Goal: Information Seeking & Learning: Check status

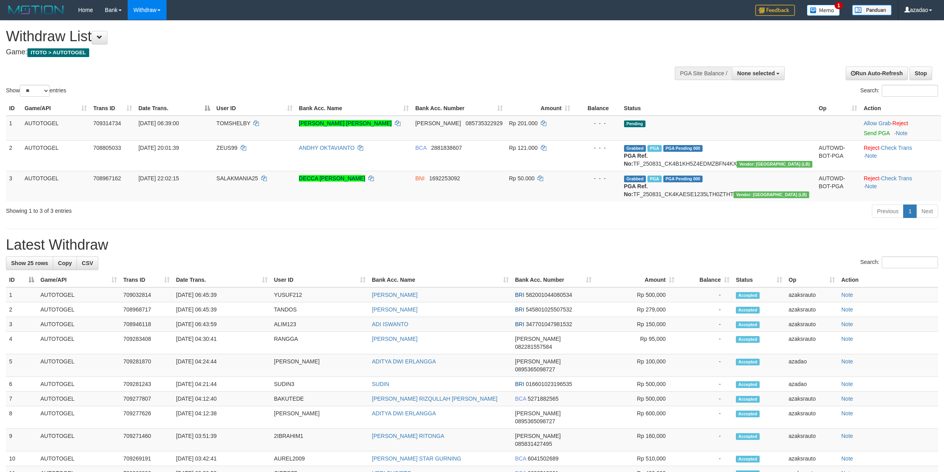
select select
select select "**"
click at [273, 302] on td "YUSUF212" at bounding box center [320, 294] width 98 height 15
copy td "YUSUF212"
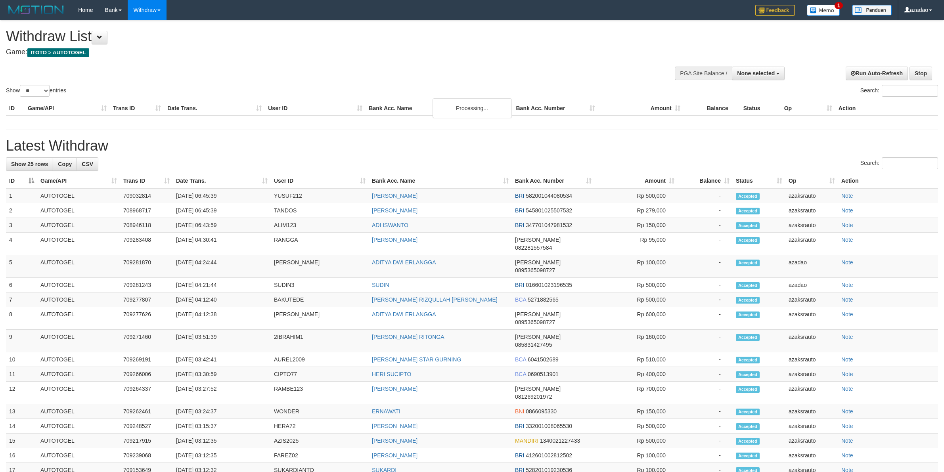
select select
select select "**"
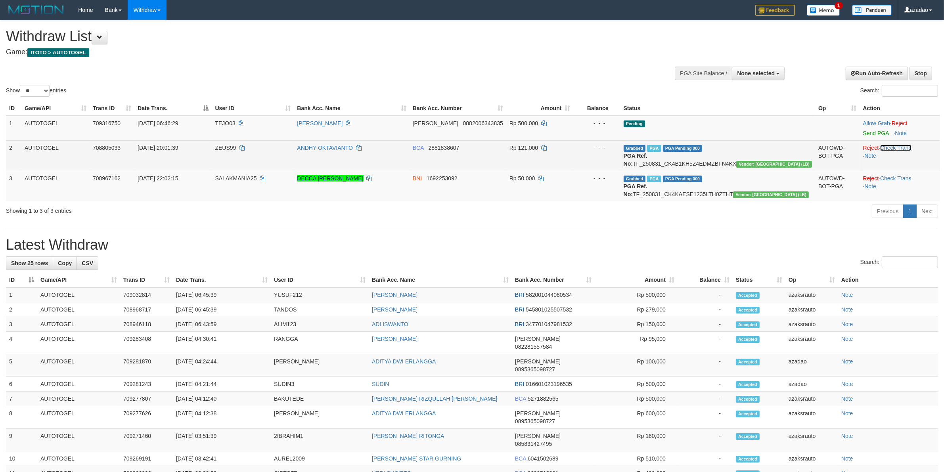
click at [889, 149] on link "Check Trans" at bounding box center [895, 148] width 31 height 6
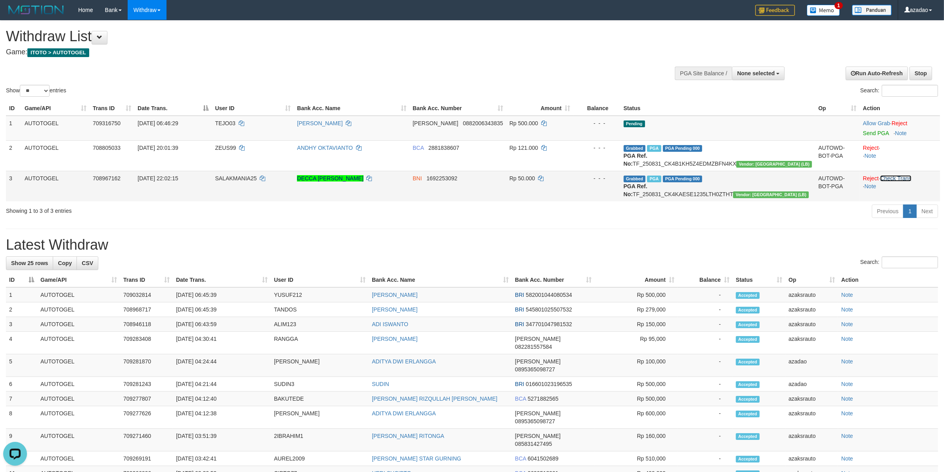
click at [893, 182] on link "Check Trans" at bounding box center [895, 178] width 31 height 6
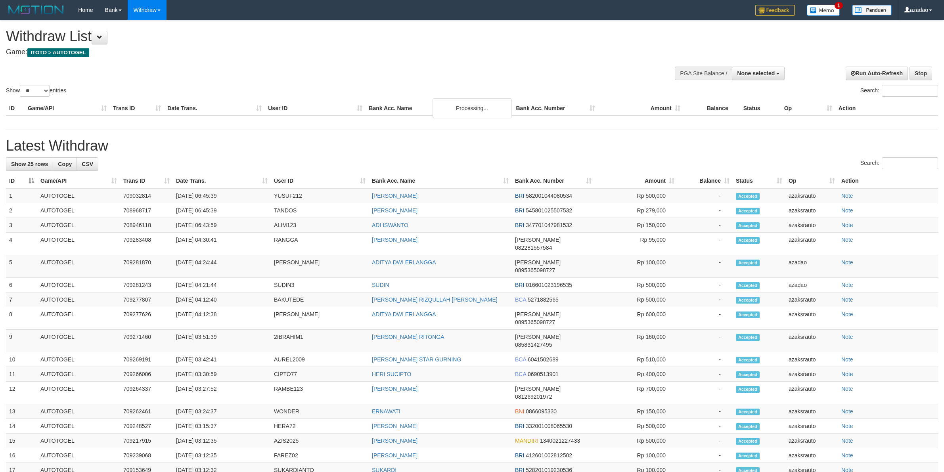
select select
select select "**"
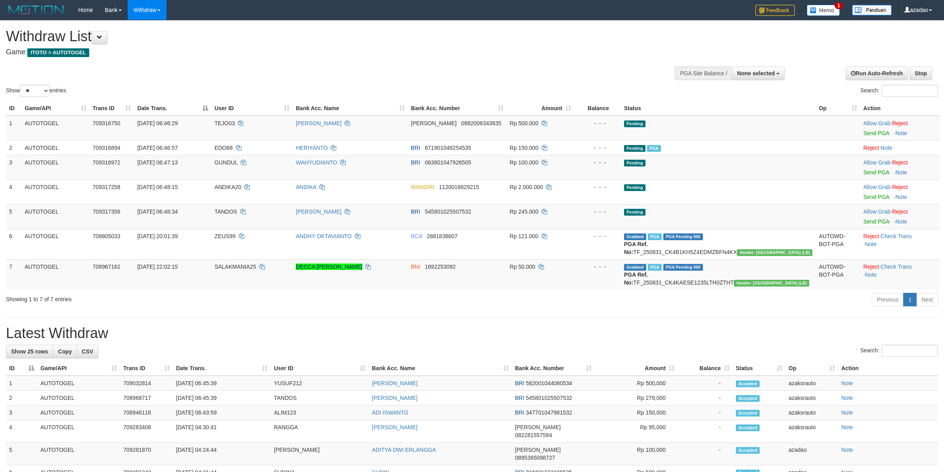
select select
select select "**"
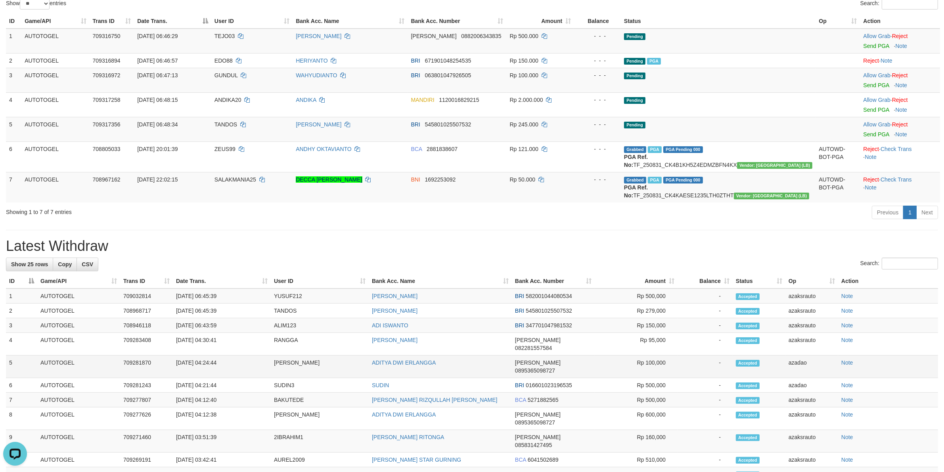
scroll to position [132, 0]
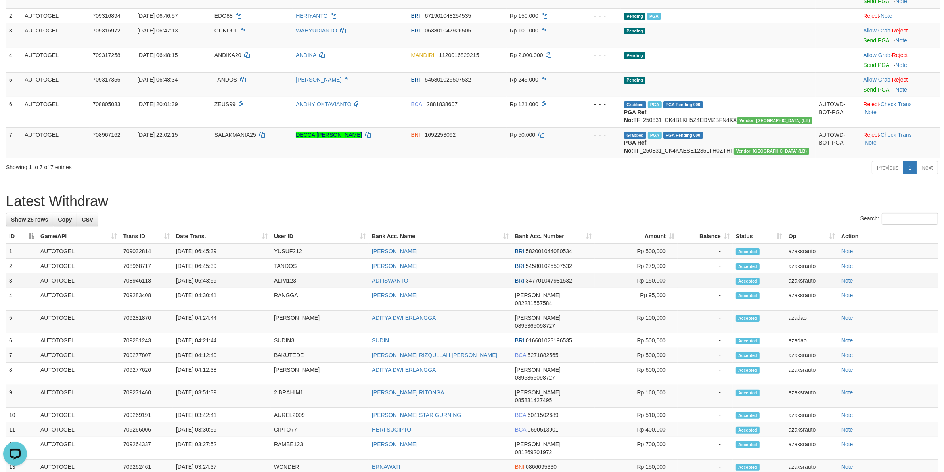
click at [206, 288] on td "[DATE] 06:43:59" at bounding box center [222, 280] width 98 height 15
drag, startPoint x: 206, startPoint y: 292, endPoint x: 243, endPoint y: 295, distance: 36.6
click at [243, 288] on td "[DATE] 06:43:59" at bounding box center [222, 280] width 98 height 15
copy td "06:43:59"
click at [205, 273] on td "[DATE] 06:45:39" at bounding box center [222, 266] width 98 height 15
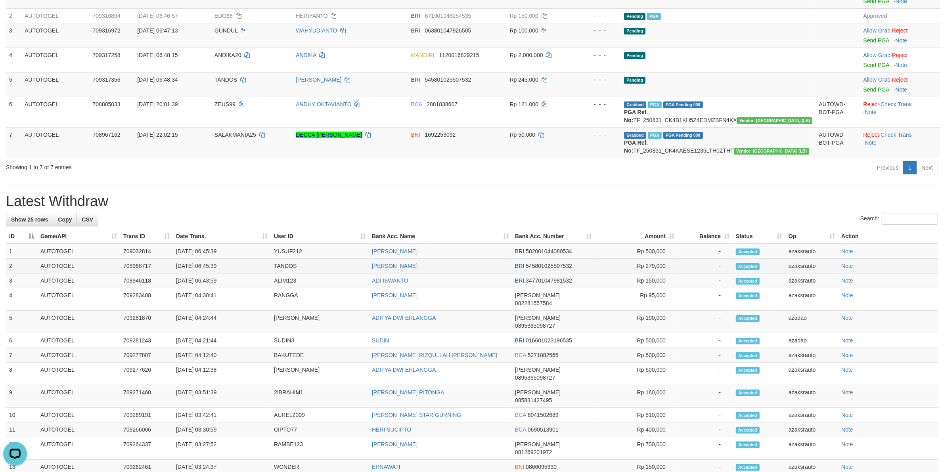
drag, startPoint x: 205, startPoint y: 280, endPoint x: 235, endPoint y: 280, distance: 29.7
click at [235, 273] on td "01/09/2025 06:45:39" at bounding box center [222, 266] width 98 height 15
copy td "06:45:39"
click at [203, 259] on td "01/09/2025 06:45:39" at bounding box center [222, 251] width 98 height 15
drag, startPoint x: 203, startPoint y: 268, endPoint x: 222, endPoint y: 268, distance: 19.8
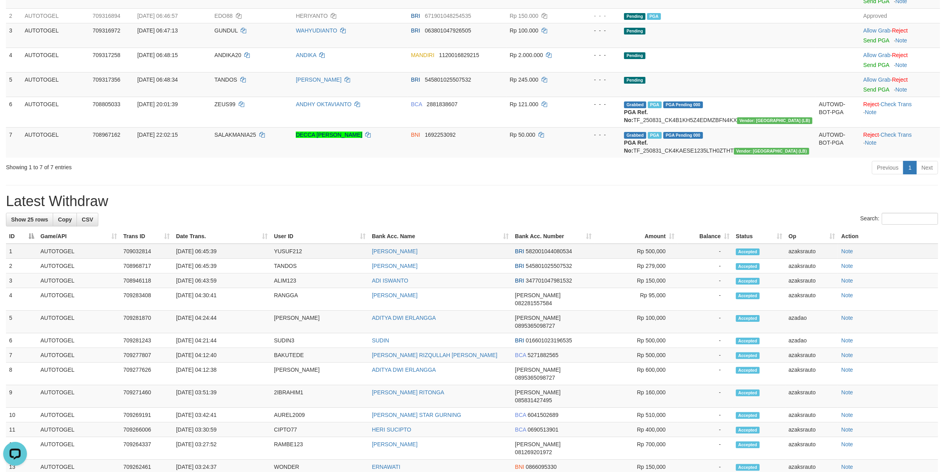
click at [222, 259] on td "01/09/2025 06:45:39" at bounding box center [222, 251] width 98 height 15
copy td "06:45:39"
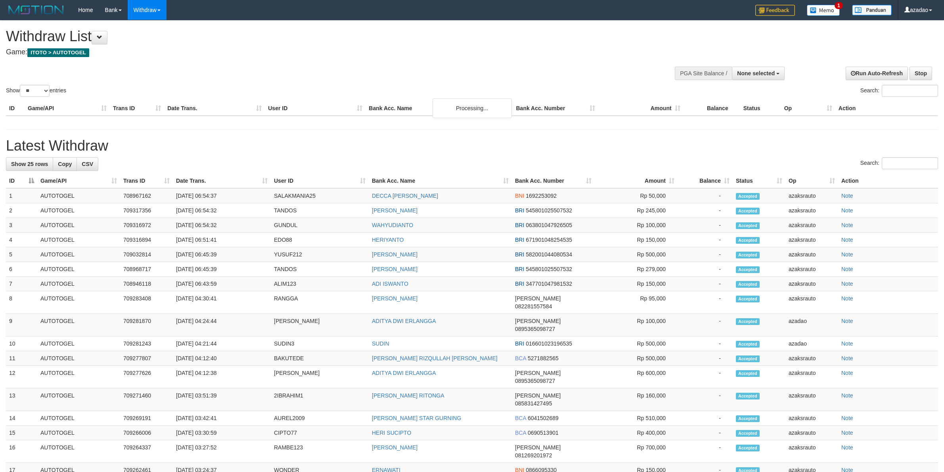
select select
select select "**"
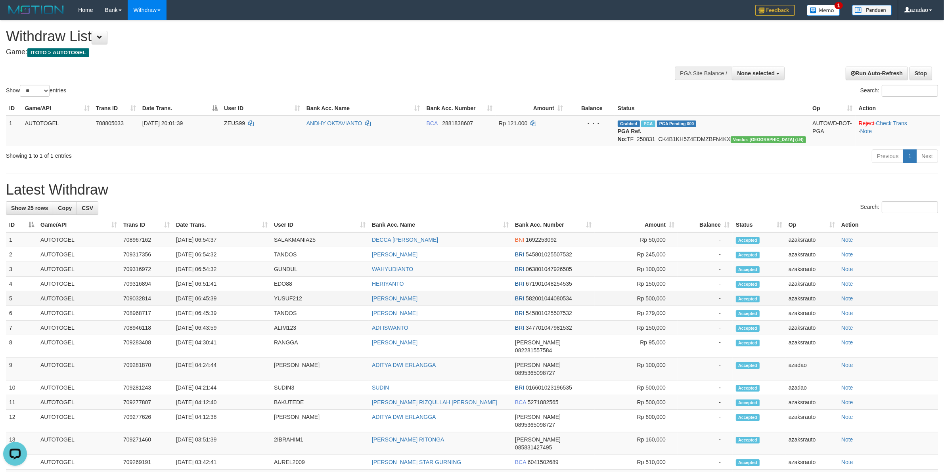
click at [205, 296] on td "01/09/2025 06:45:39" at bounding box center [222, 298] width 98 height 15
drag, startPoint x: 205, startPoint y: 296, endPoint x: 241, endPoint y: 297, distance: 36.1
click at [241, 297] on td "01/09/2025 06:45:39" at bounding box center [222, 298] width 98 height 15
copy td "06:45:39"
click at [205, 239] on td "[DATE] 06:54:37" at bounding box center [222, 239] width 98 height 15
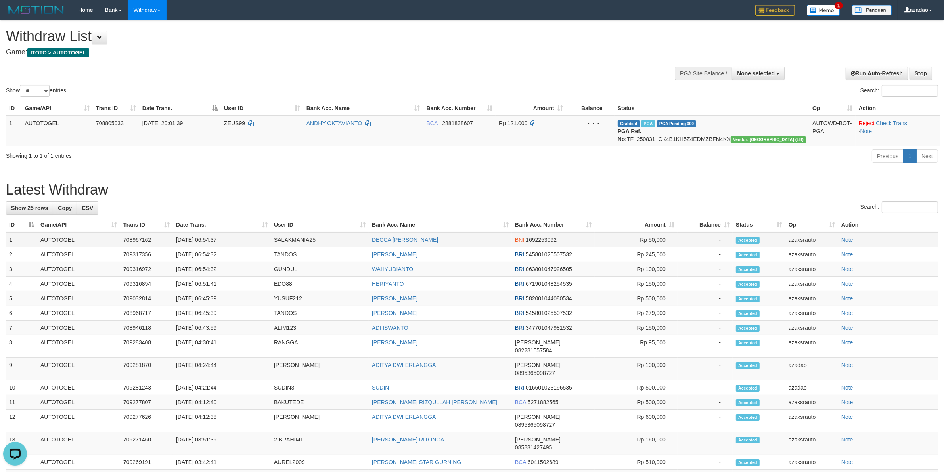
copy td "06:54:37"
drag, startPoint x: 205, startPoint y: 239, endPoint x: 222, endPoint y: 239, distance: 17.4
click at [222, 239] on td "[DATE] 06:54:37" at bounding box center [222, 239] width 98 height 15
copy td "06:54:37"
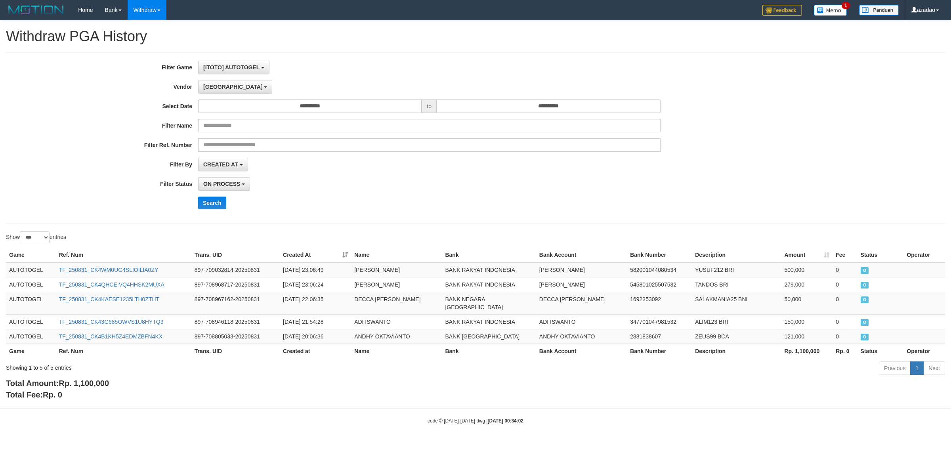
select select "**********"
select select "*"
select select "***"
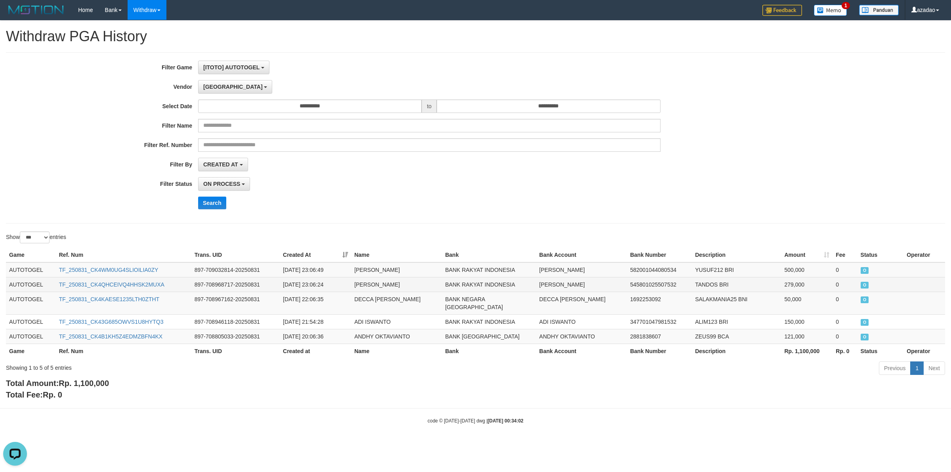
click at [312, 286] on td "[DATE] 23:06:24" at bounding box center [315, 284] width 71 height 15
copy td "23:06:24"
drag, startPoint x: 312, startPoint y: 286, endPoint x: 336, endPoint y: 285, distance: 23.4
click at [336, 285] on td "[DATE] 23:06:24" at bounding box center [315, 284] width 71 height 15
click at [313, 314] on td "2025-08-31 21:54:28" at bounding box center [315, 321] width 71 height 15
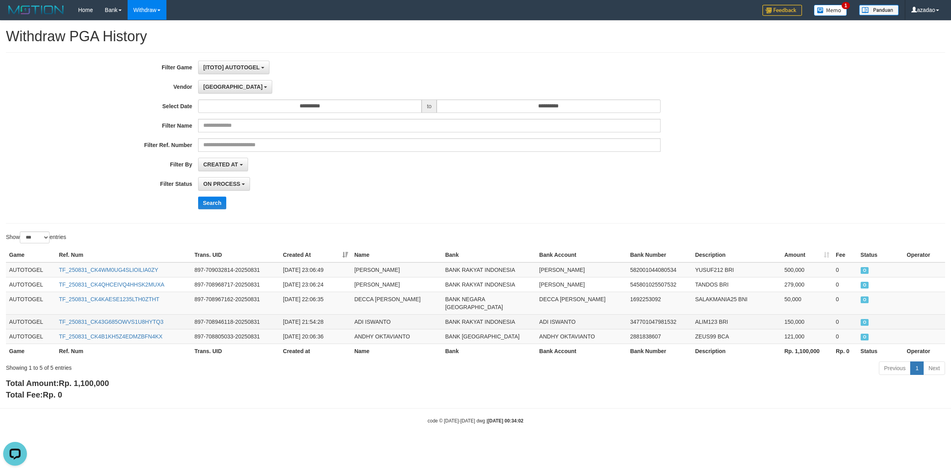
copy td "21:54:28"
drag, startPoint x: 313, startPoint y: 313, endPoint x: 332, endPoint y: 312, distance: 18.6
click at [332, 314] on td "2025-08-31 21:54:28" at bounding box center [315, 321] width 71 height 15
click at [312, 270] on td "2025-08-31 23:06:49" at bounding box center [315, 269] width 71 height 15
drag, startPoint x: 312, startPoint y: 270, endPoint x: 330, endPoint y: 268, distance: 17.9
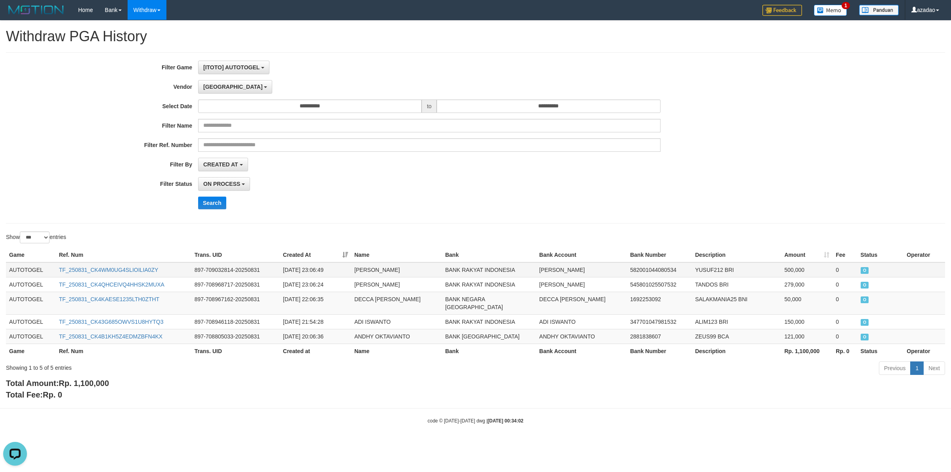
click at [330, 269] on td "2025-08-31 23:06:49" at bounding box center [315, 269] width 71 height 15
copy td "23:06:"
copy td "23:06:49"
click at [312, 314] on td "2025-08-31 21:54:28" at bounding box center [315, 321] width 71 height 15
copy td "21:54:28"
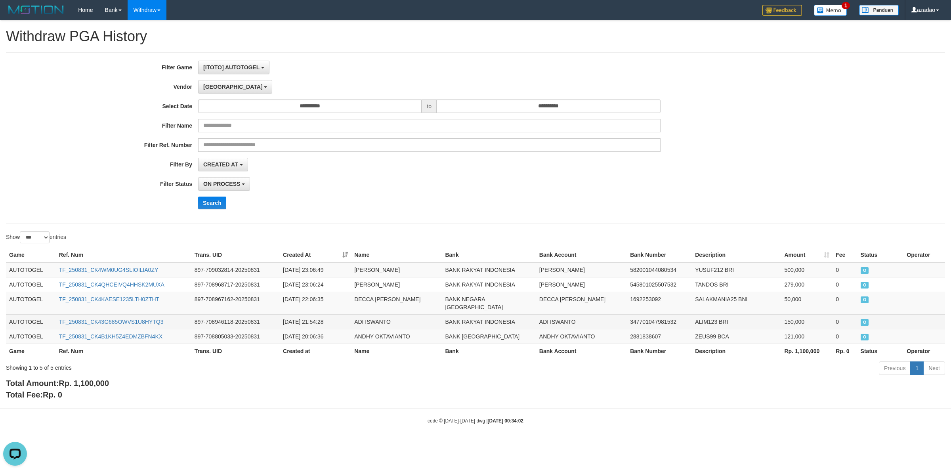
drag, startPoint x: 312, startPoint y: 314, endPoint x: 329, endPoint y: 314, distance: 16.6
click at [329, 314] on td "2025-08-31 21:54:28" at bounding box center [315, 321] width 71 height 15
click at [314, 272] on td "2025-08-31 23:06:49" at bounding box center [315, 269] width 71 height 15
copy td "23:06:49"
drag, startPoint x: 314, startPoint y: 272, endPoint x: 339, endPoint y: 272, distance: 25.4
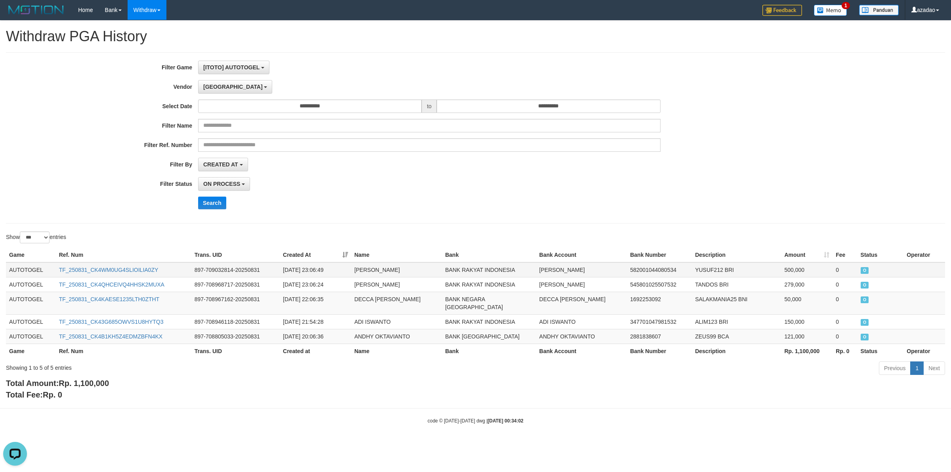
click at [339, 272] on td "2025-08-31 23:06:49" at bounding box center [315, 269] width 71 height 15
click at [315, 300] on td "2025-08-31 22:06:35" at bounding box center [315, 303] width 71 height 23
drag, startPoint x: 315, startPoint y: 300, endPoint x: 340, endPoint y: 300, distance: 25.0
click at [340, 300] on td "2025-08-31 22:06:35" at bounding box center [315, 303] width 71 height 23
copy td "22:06:35"
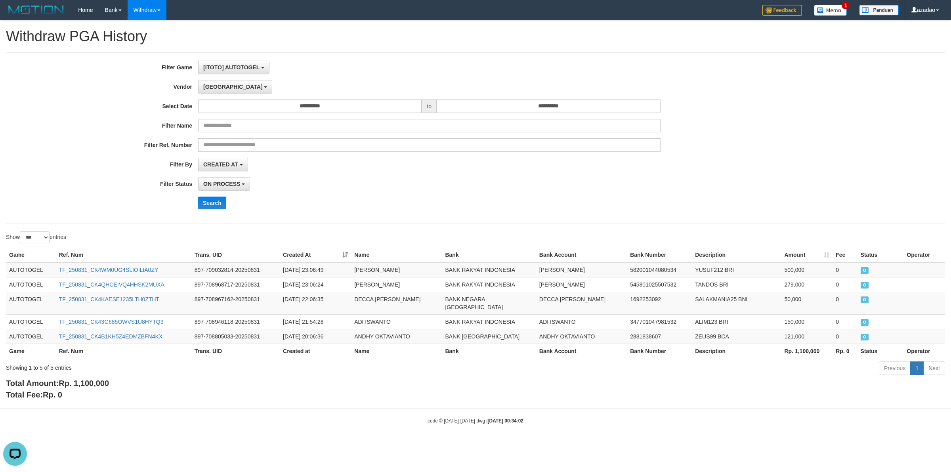
copy td "22:06:35"
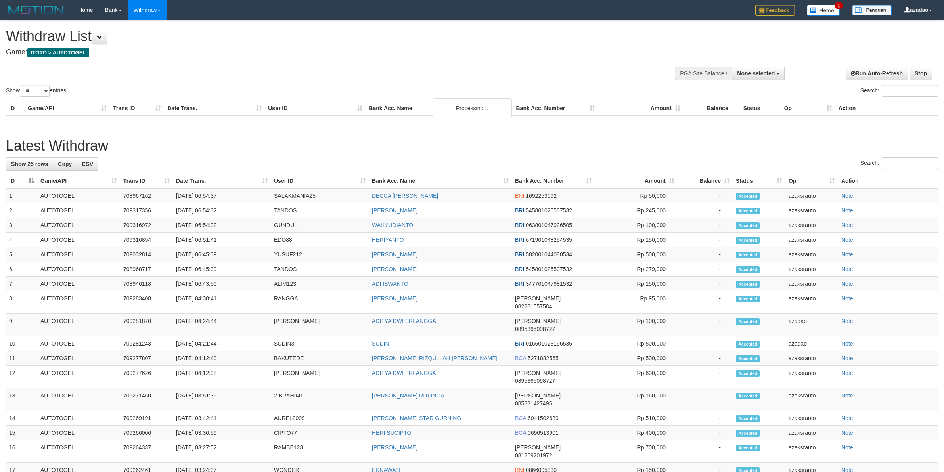
select select
select select "**"
select select
select select "**"
